Goal: Subscribe to service/newsletter

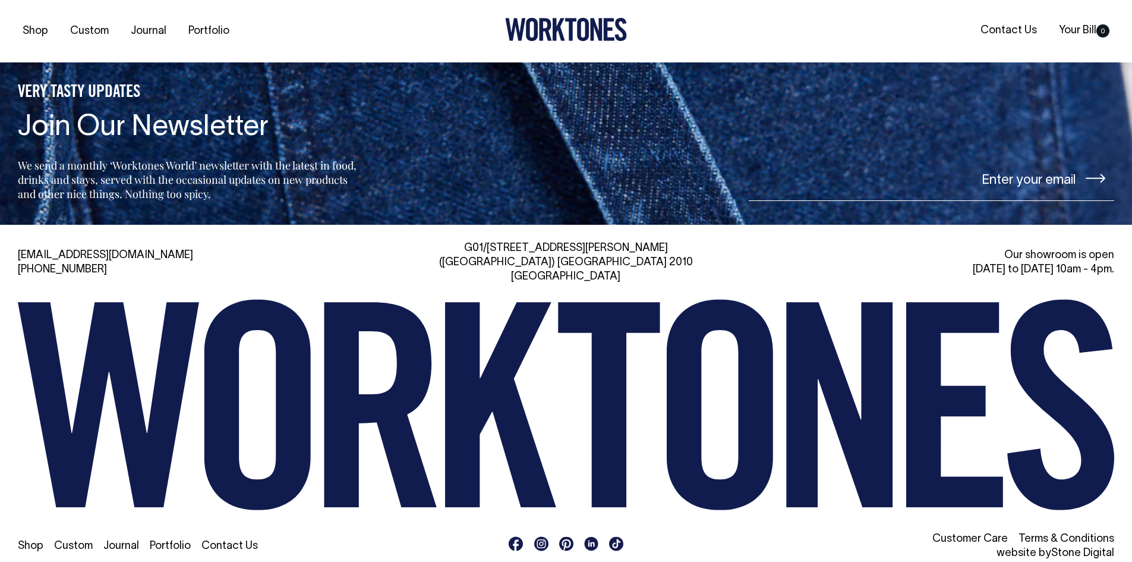
scroll to position [2837, 0]
click at [33, 540] on link "Shop" at bounding box center [31, 545] width 26 height 10
click at [76, 540] on link "Custom" at bounding box center [73, 545] width 39 height 10
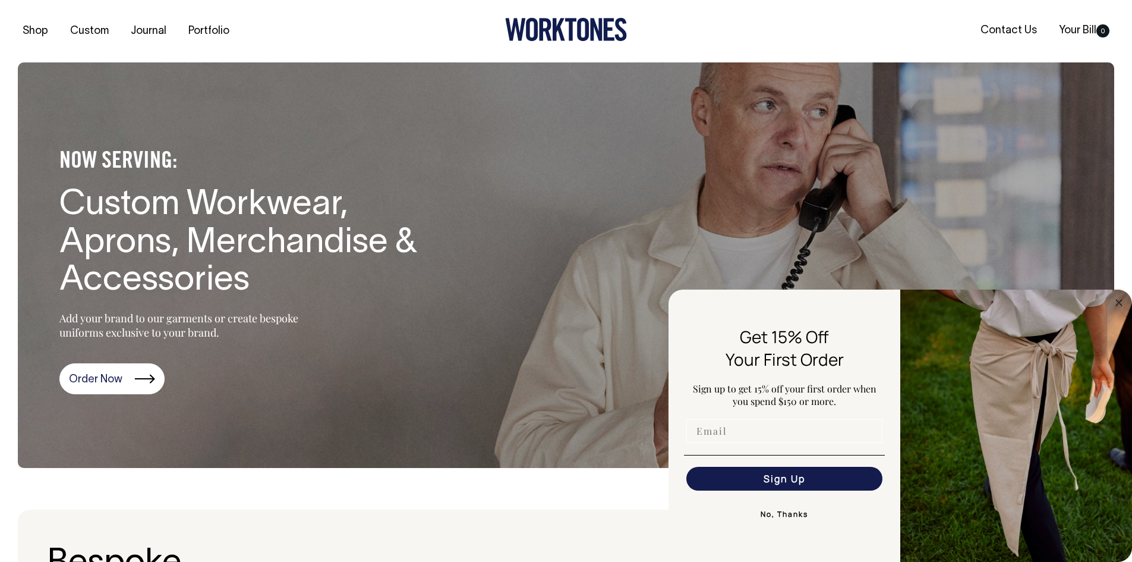
click at [722, 437] on input "Email" at bounding box center [784, 431] width 196 height 24
type input "n"
type input "bowyomini@gmail.com"
click at [794, 478] on button "Sign Up" at bounding box center [784, 479] width 196 height 24
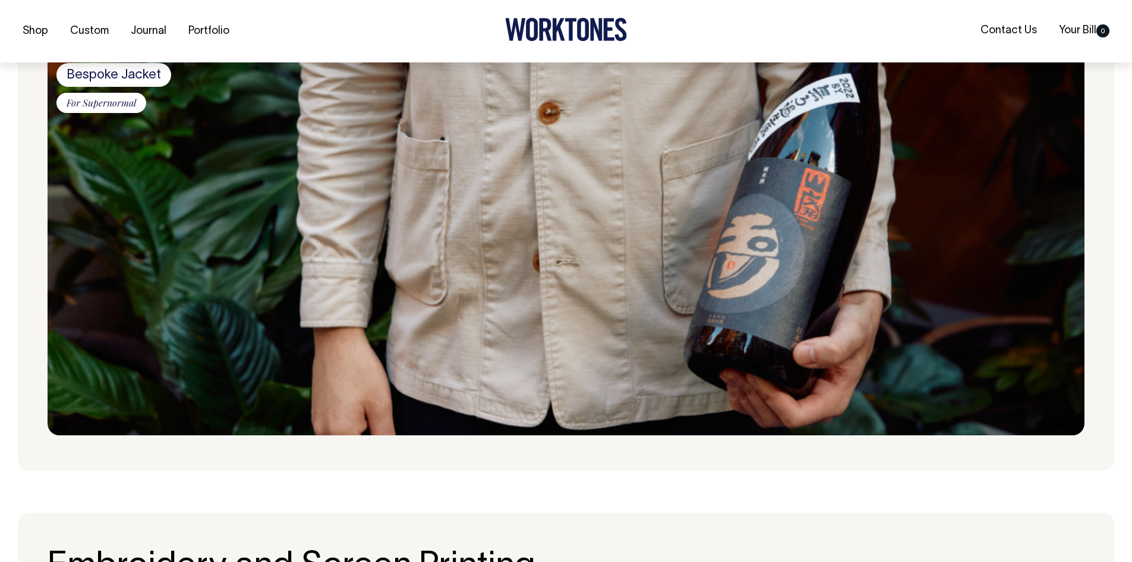
scroll to position [713, 0]
